Goal: Check status: Check status

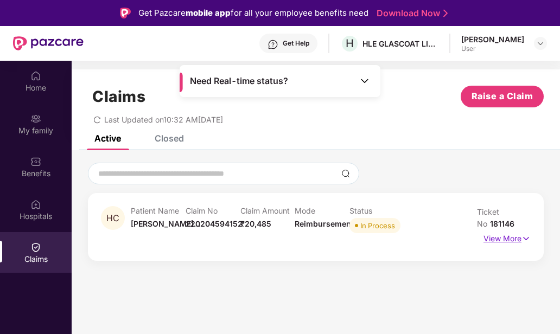
click at [527, 238] on img at bounding box center [526, 239] width 9 height 12
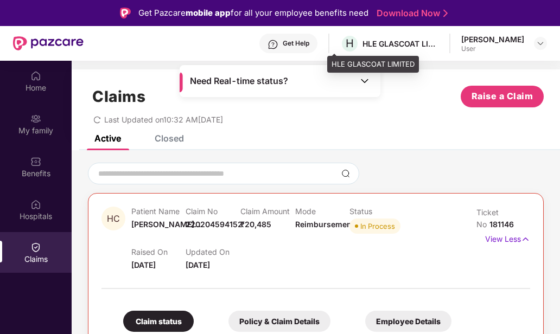
click at [366, 40] on div "HLE GLASCOAT LIMITED" at bounding box center [401, 44] width 76 height 10
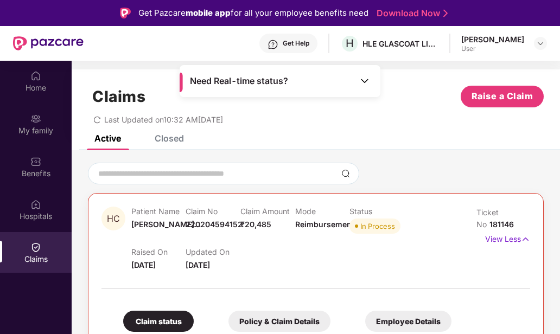
click at [157, 140] on div "Closed" at bounding box center [169, 138] width 29 height 11
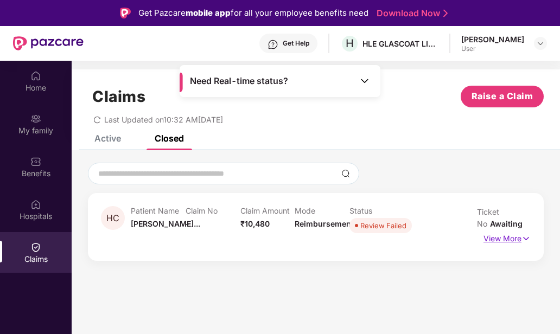
click at [522, 238] on img at bounding box center [526, 239] width 9 height 12
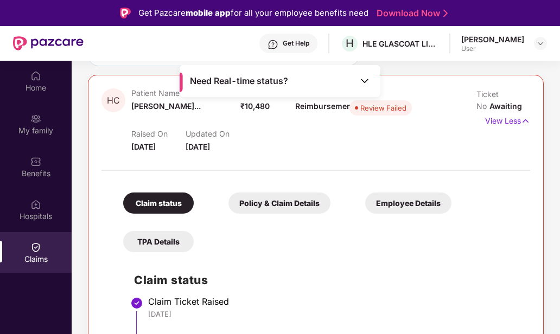
scroll to position [124, 0]
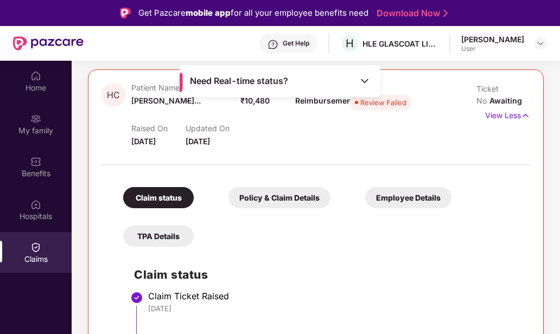
click at [286, 270] on h2 "Claim status" at bounding box center [327, 275] width 386 height 18
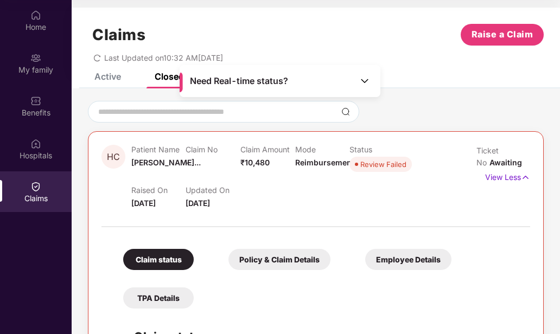
scroll to position [0, 0]
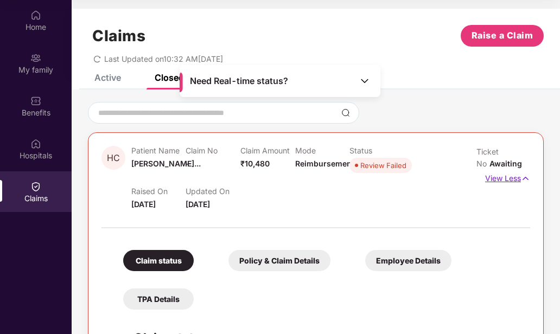
click at [515, 181] on p "View Less" at bounding box center [507, 177] width 45 height 15
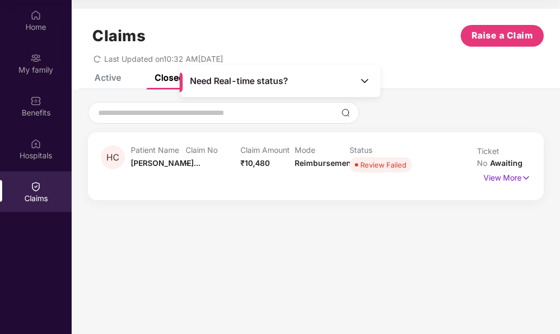
click at [116, 75] on div "Active" at bounding box center [107, 77] width 27 height 11
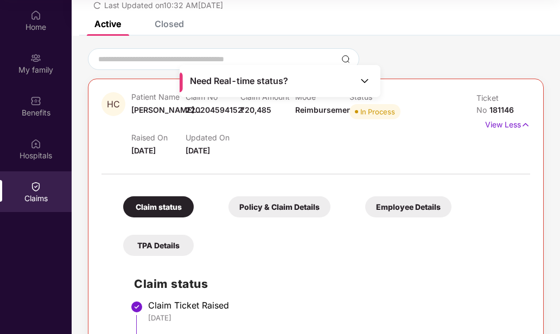
scroll to position [54, 0]
